Goal: Task Accomplishment & Management: Manage account settings

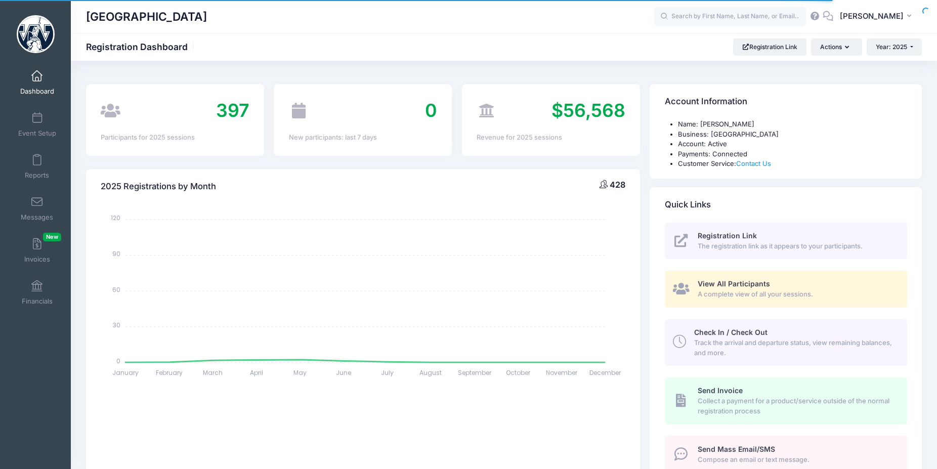
select select
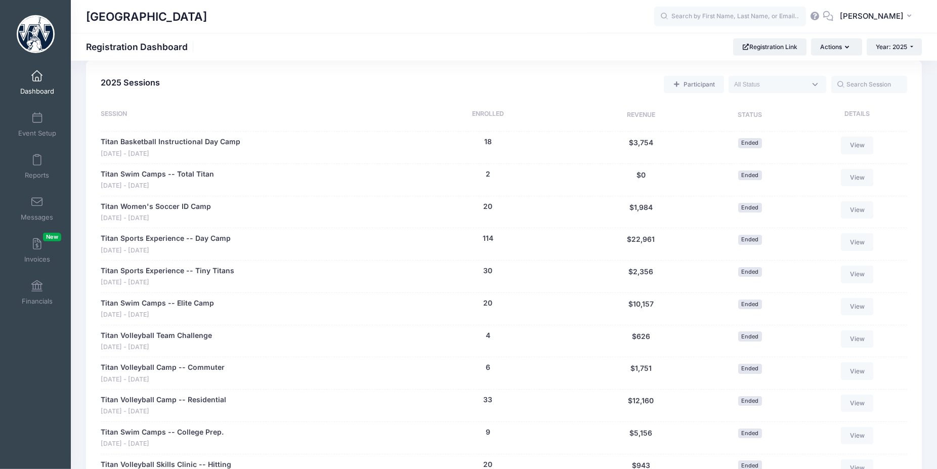
scroll to position [413, 0]
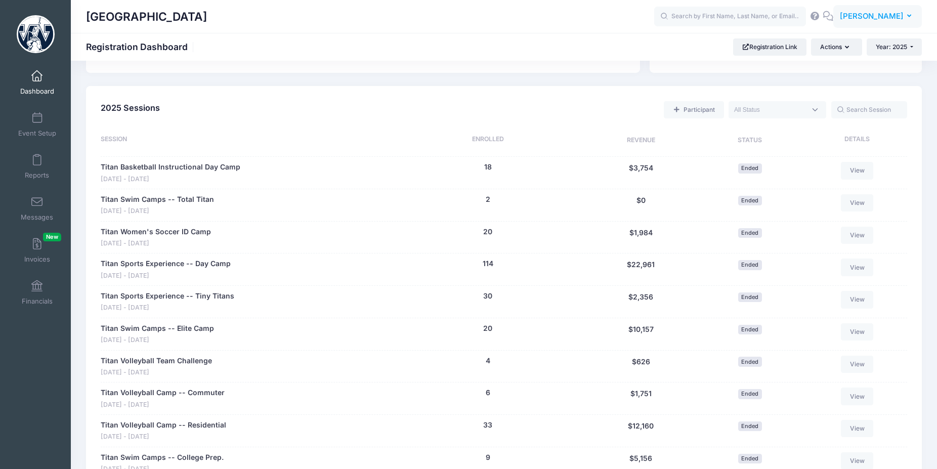
click at [902, 18] on span "[PERSON_NAME]" at bounding box center [871, 16] width 64 height 11
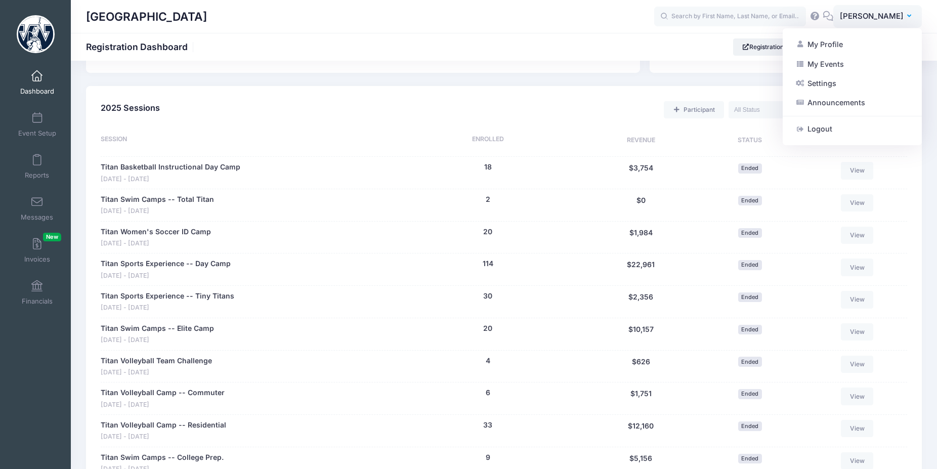
click at [637, 42] on div "Westminster College Registration Dashboard Registration Link Actions Year: 2025…" at bounding box center [504, 46] width 866 height 17
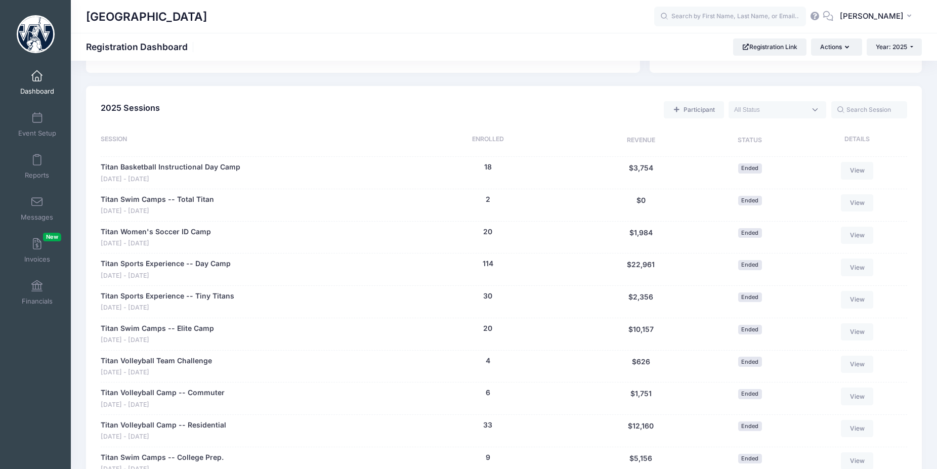
click at [33, 85] on link "Dashboard" at bounding box center [37, 82] width 48 height 35
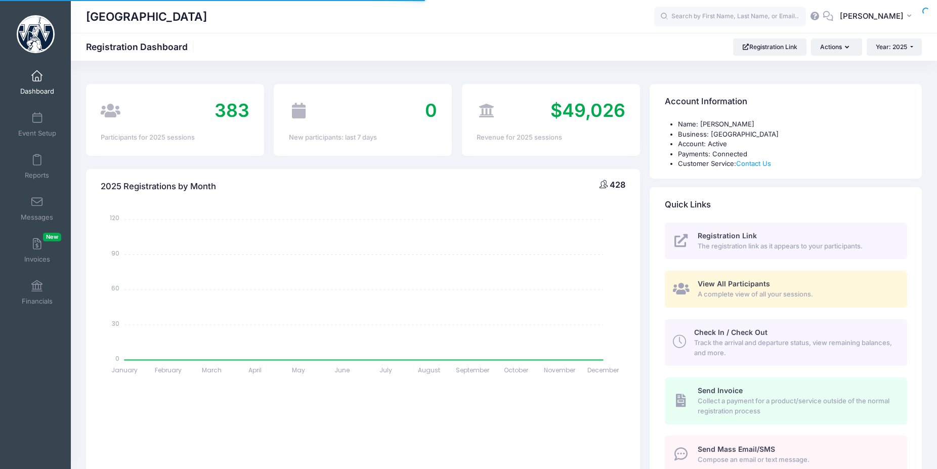
select select
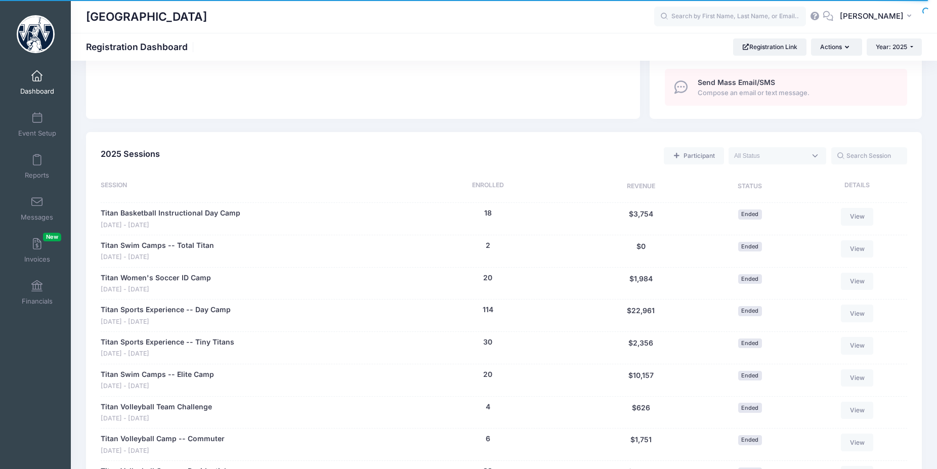
scroll to position [57, 0]
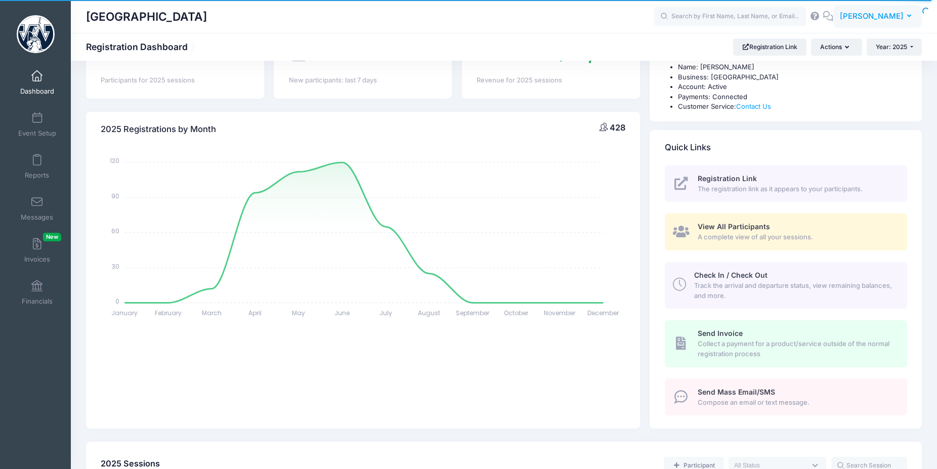
click at [879, 12] on span "[PERSON_NAME]" at bounding box center [871, 16] width 64 height 11
click at [811, 134] on link "Logout" at bounding box center [851, 128] width 123 height 19
